Goal: Task Accomplishment & Management: Complete application form

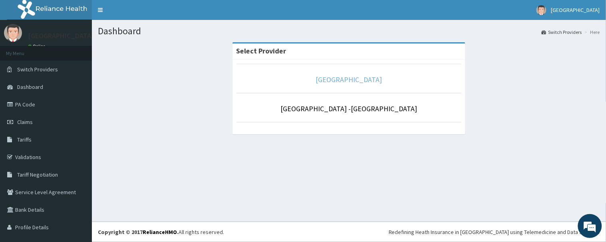
click at [353, 80] on link "[GEOGRAPHIC_DATA]" at bounding box center [349, 79] width 66 height 9
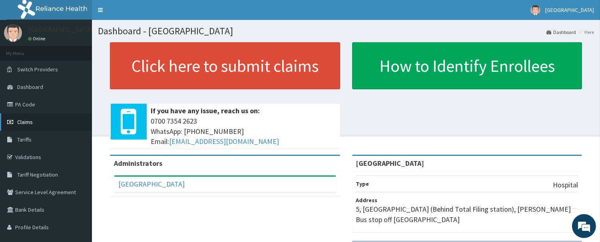
click at [25, 124] on span "Claims" at bounding box center [25, 122] width 16 height 7
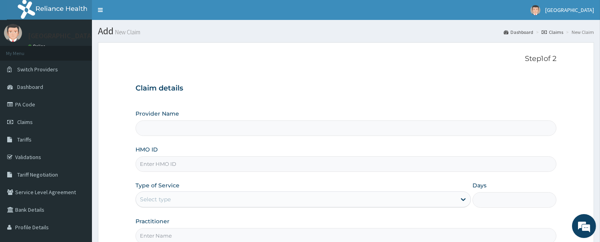
type input "[GEOGRAPHIC_DATA]"
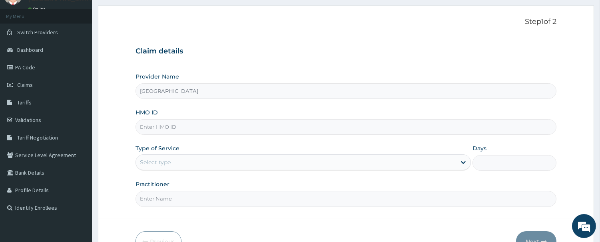
scroll to position [85, 0]
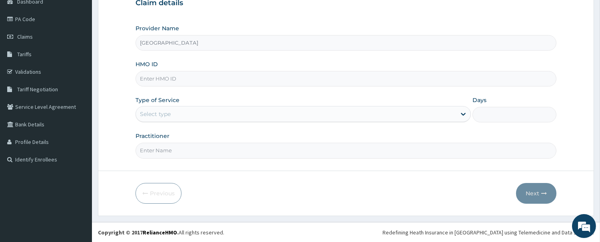
click at [224, 84] on input "HMO ID" at bounding box center [345, 79] width 421 height 16
type input "SBG/11210/F"
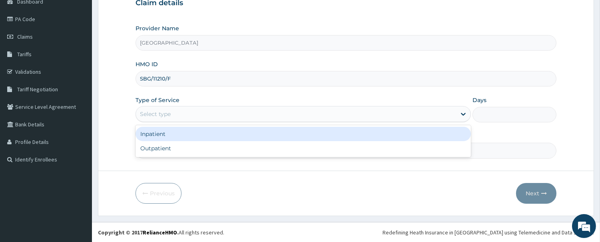
click at [200, 115] on div "Select type" at bounding box center [296, 114] width 320 height 13
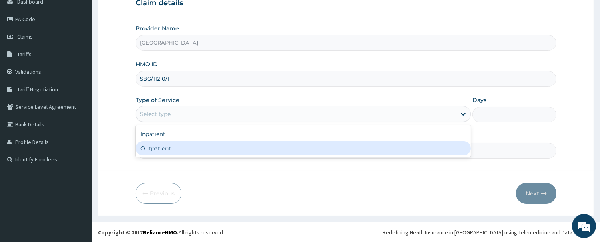
drag, startPoint x: 203, startPoint y: 147, endPoint x: 210, endPoint y: 153, distance: 9.3
click at [204, 148] on div "Outpatient" at bounding box center [302, 148] width 335 height 14
type input "1"
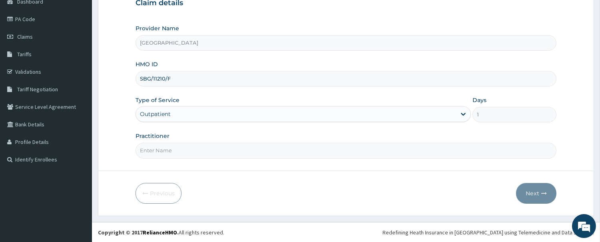
click at [219, 151] on input "Practitioner" at bounding box center [345, 151] width 421 height 16
type input "DR. OGUOGHO"
click at [546, 194] on icon "button" at bounding box center [544, 194] width 6 height 6
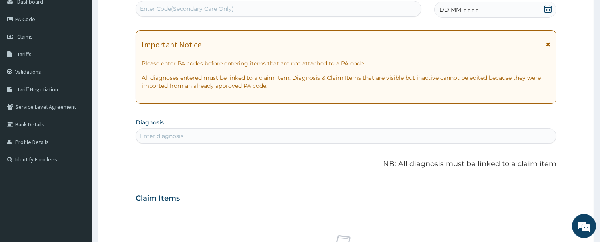
click at [549, 6] on icon at bounding box center [548, 9] width 8 height 8
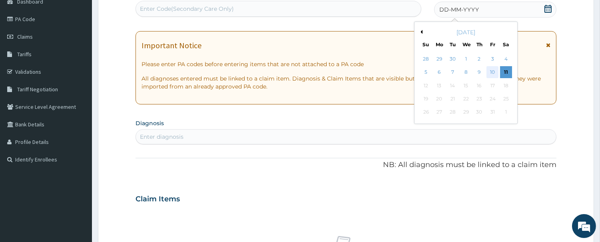
click at [493, 75] on div "10" at bounding box center [492, 73] width 12 height 12
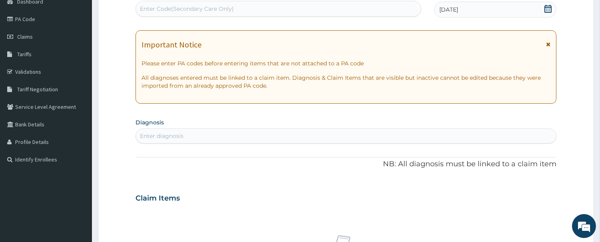
drag, startPoint x: 180, startPoint y: 130, endPoint x: 178, endPoint y: 136, distance: 5.9
click at [179, 135] on div "Enter diagnosis" at bounding box center [346, 136] width 420 height 13
type input "PLASMOD"
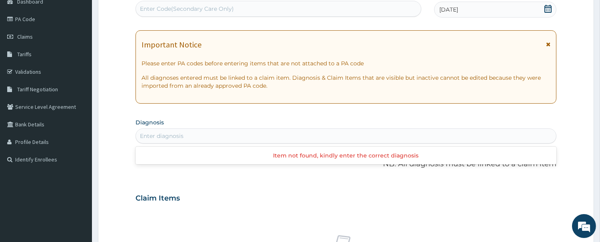
drag, startPoint x: 189, startPoint y: 137, endPoint x: 99, endPoint y: 144, distance: 90.2
click at [99, 144] on form "Step 2 of 2 PA Code / Prescription Code Enter Code(Secondary Care Only) Encount…" at bounding box center [346, 209] width 496 height 505
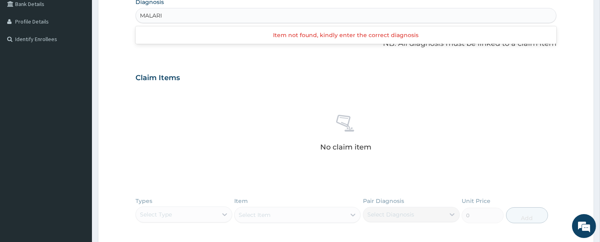
scroll to position [218, 0]
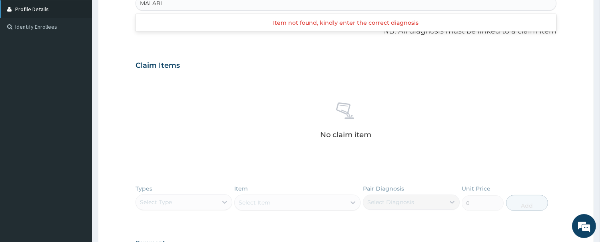
type input "MALARI"
